Goal: Task Accomplishment & Management: Complete application form

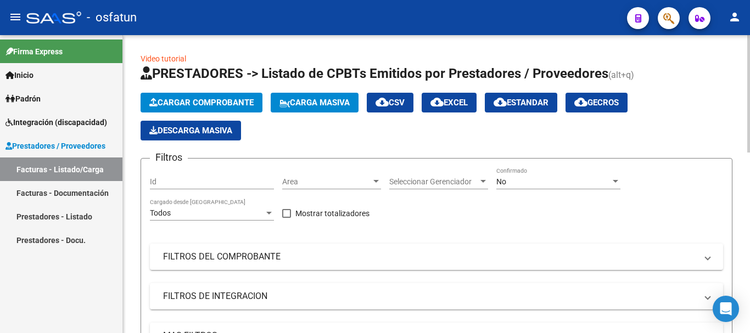
click at [220, 101] on span "Cargar Comprobante" at bounding box center [201, 103] width 104 height 10
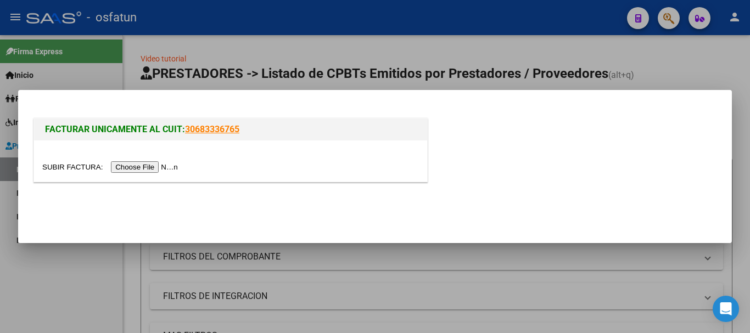
click at [141, 170] on input "file" at bounding box center [111, 167] width 139 height 12
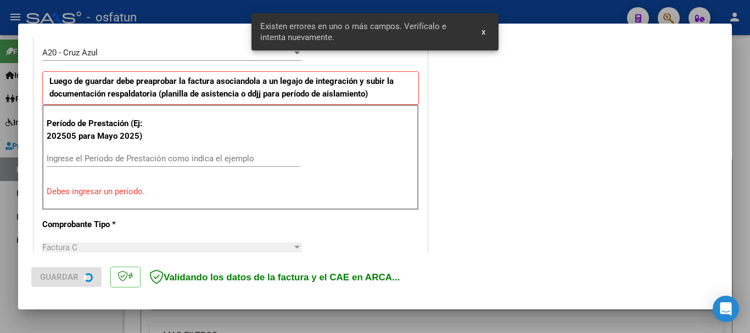
scroll to position [329, 0]
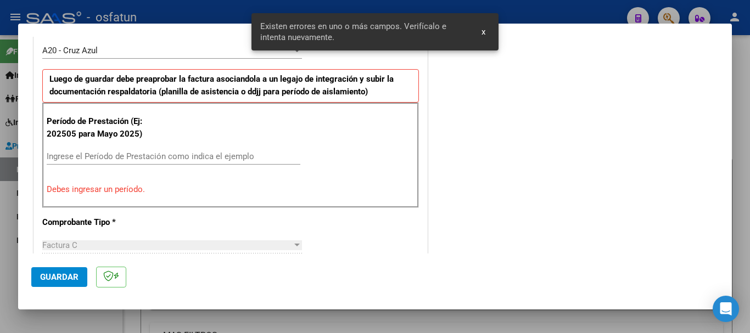
click at [117, 158] on input "Ingrese el Período de Prestación como indica el ejemplo" at bounding box center [174, 157] width 254 height 10
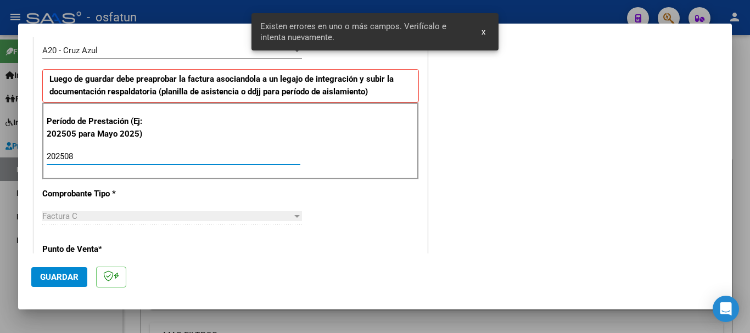
type input "202508"
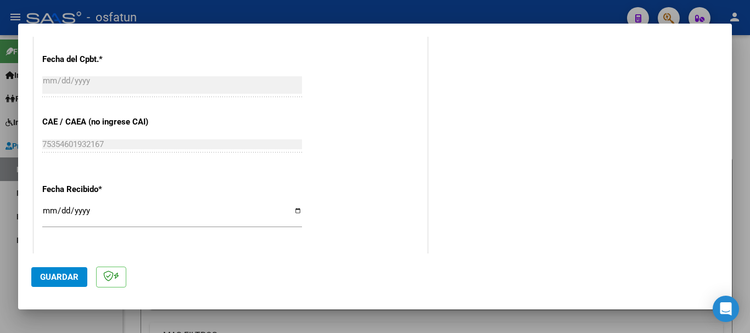
scroll to position [867, 0]
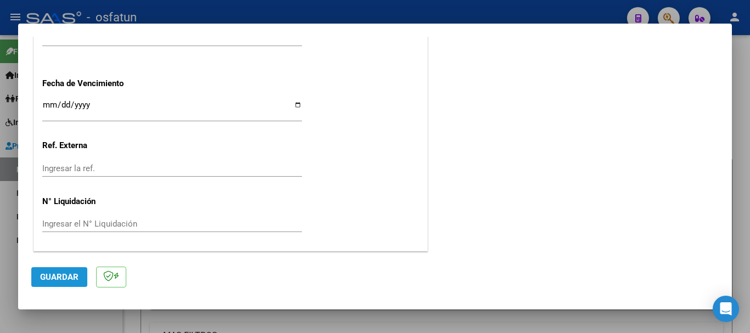
drag, startPoint x: 68, startPoint y: 272, endPoint x: 53, endPoint y: 280, distance: 17.2
click at [68, 273] on span "Guardar" at bounding box center [59, 277] width 38 height 10
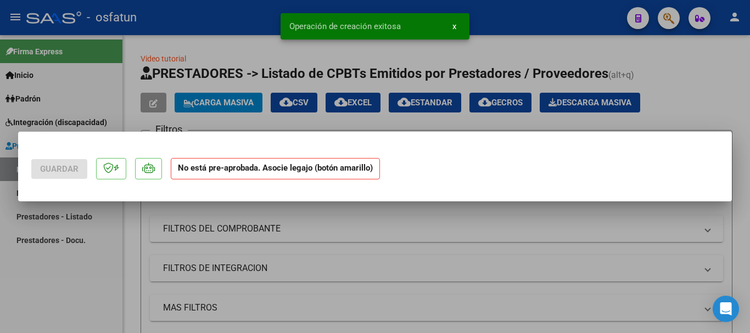
scroll to position [0, 0]
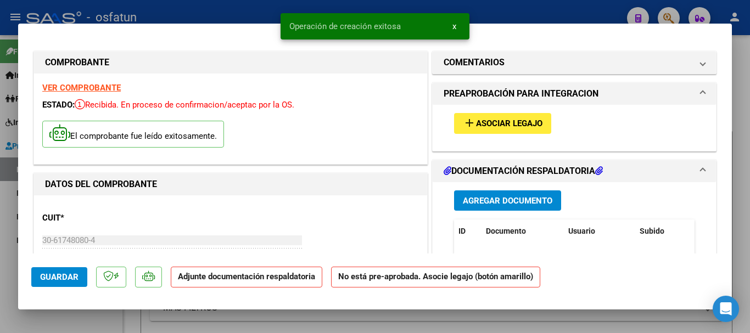
click at [509, 114] on button "add Asociar Legajo" at bounding box center [502, 123] width 97 height 20
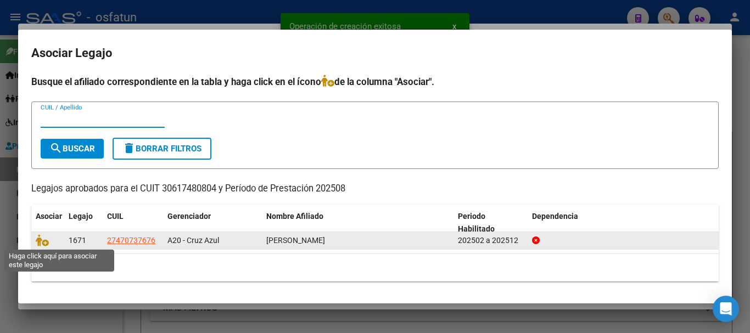
drag, startPoint x: 40, startPoint y: 244, endPoint x: 50, endPoint y: 248, distance: 10.6
click at [40, 243] on icon at bounding box center [42, 240] width 13 height 12
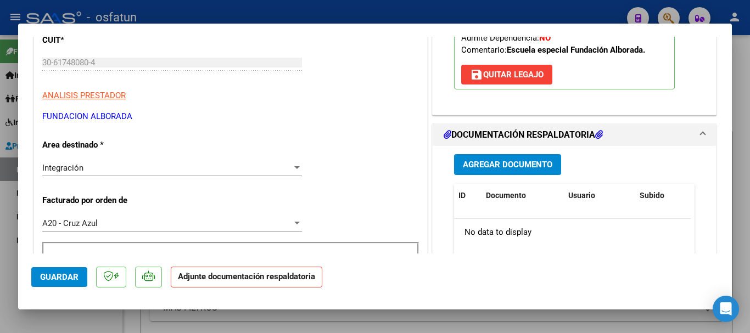
scroll to position [218, 0]
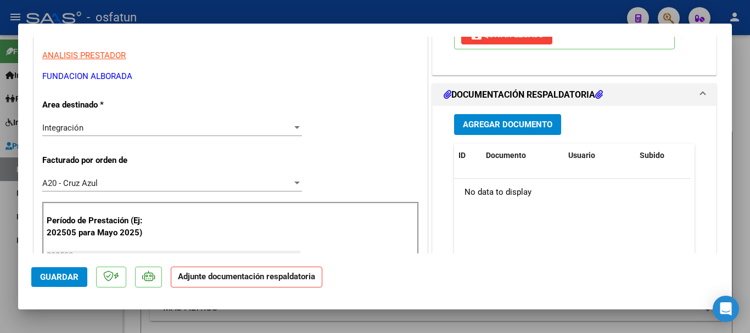
click at [502, 125] on span "Agregar Documento" at bounding box center [507, 125] width 89 height 10
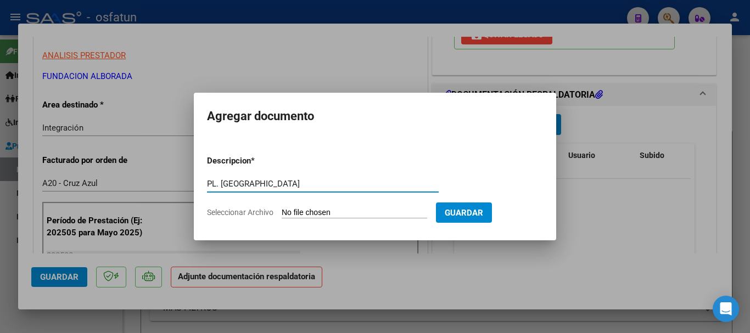
type input "PL. [GEOGRAPHIC_DATA]"
click at [331, 214] on input "Seleccionar Archivo" at bounding box center [354, 213] width 145 height 10
type input "C:\fakepath\[PERSON_NAME] - Asistencia 08-2025 .pdf"
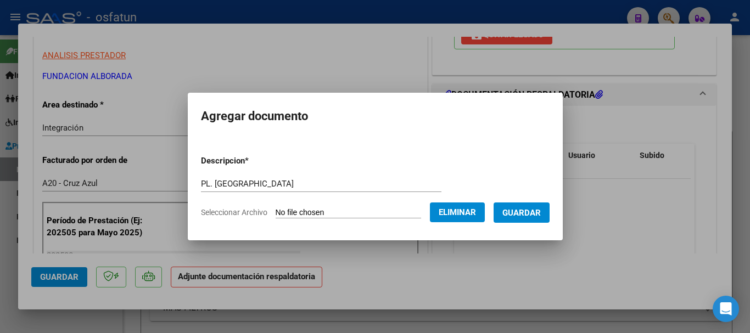
drag, startPoint x: 534, startPoint y: 213, endPoint x: 519, endPoint y: 217, distance: 15.5
click at [529, 214] on span "Guardar" at bounding box center [521, 213] width 38 height 10
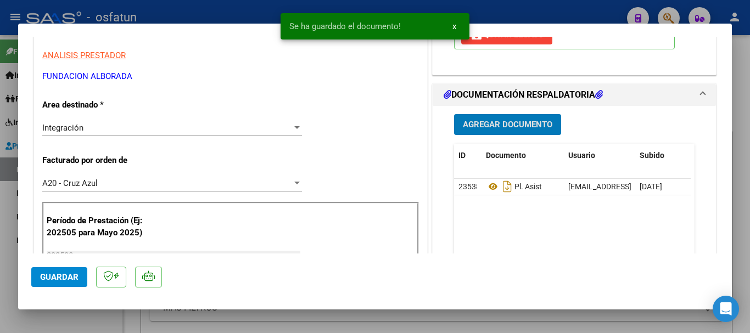
click at [505, 126] on span "Agregar Documento" at bounding box center [507, 125] width 89 height 10
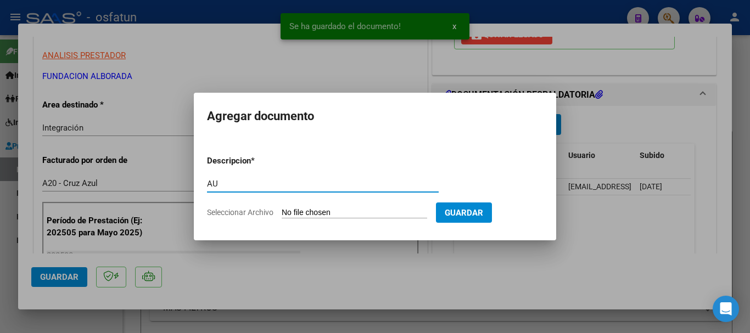
type input "A"
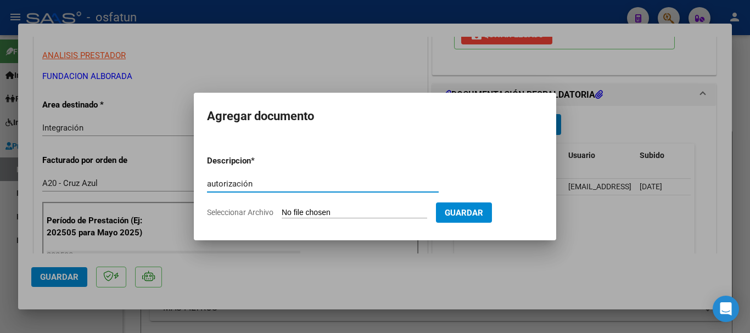
type input "autorización"
click at [385, 211] on input "Seleccionar Archivo" at bounding box center [354, 213] width 145 height 10
type input "C:\fakepath\[PERSON_NAME] _ AUTORIZACION ESCOLARIDAD PRIMARIA.pdf"
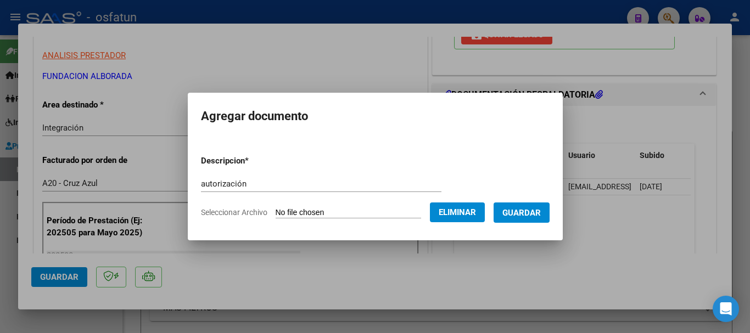
click at [541, 212] on span "Guardar" at bounding box center [521, 213] width 38 height 10
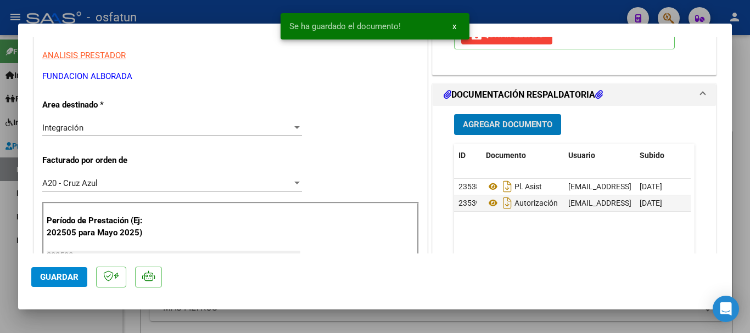
click at [51, 283] on button "Guardar" at bounding box center [59, 277] width 56 height 20
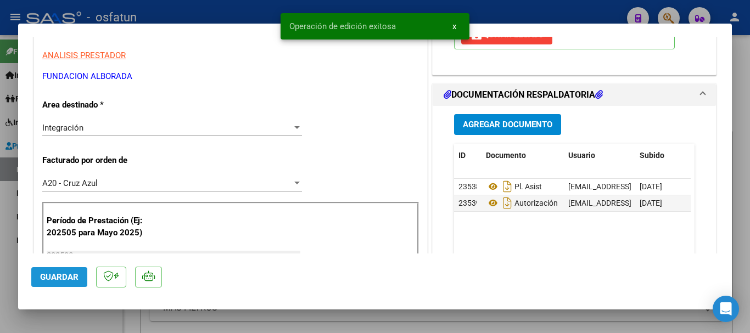
drag, startPoint x: 65, startPoint y: 271, endPoint x: 122, endPoint y: 301, distance: 64.4
click at [65, 273] on button "Guardar" at bounding box center [59, 277] width 56 height 20
click at [738, 293] on div at bounding box center [375, 166] width 750 height 333
type input "$ 0,00"
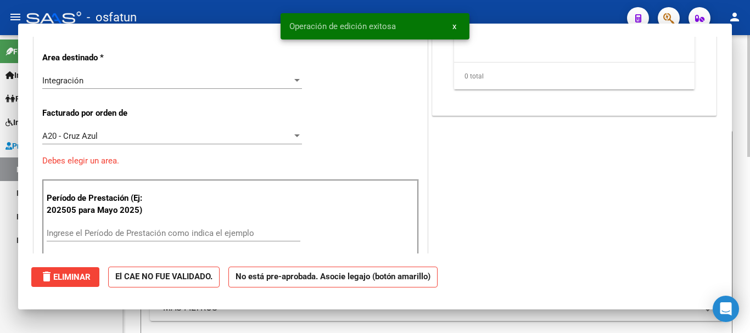
scroll to position [184, 0]
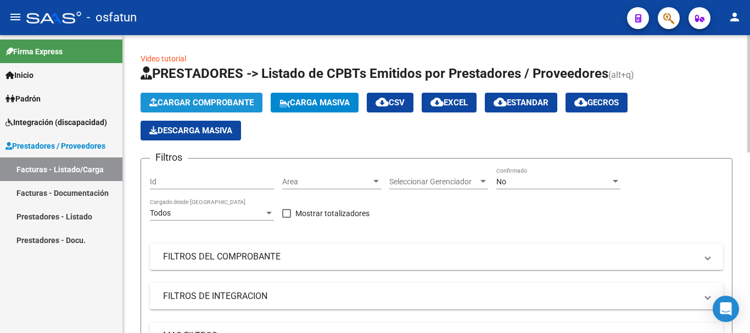
click at [201, 102] on span "Cargar Comprobante" at bounding box center [201, 103] width 104 height 10
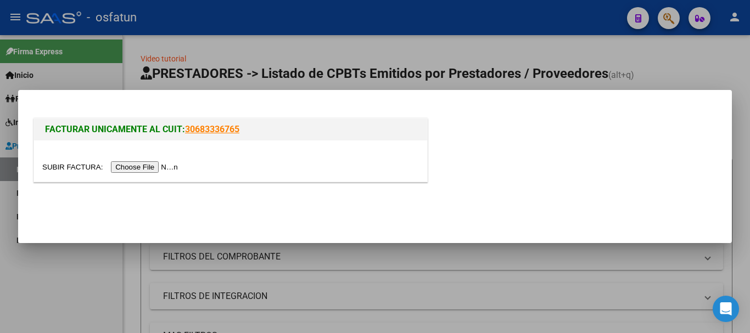
click at [158, 172] on input "file" at bounding box center [111, 167] width 139 height 12
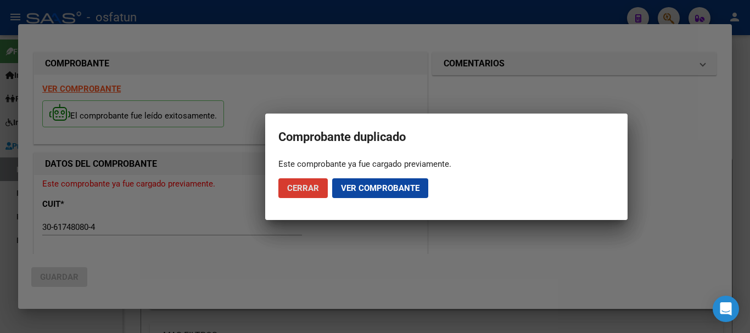
click at [296, 192] on span "Cerrar" at bounding box center [303, 188] width 32 height 10
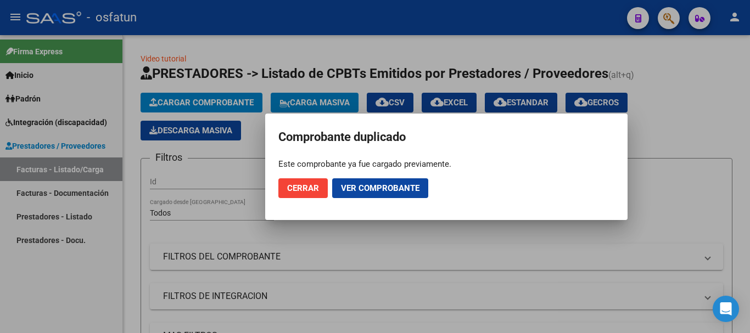
drag, startPoint x: 743, startPoint y: 206, endPoint x: 741, endPoint y: 211, distance: 5.7
click at [743, 206] on div at bounding box center [375, 166] width 750 height 333
